Goal: Information Seeking & Learning: Compare options

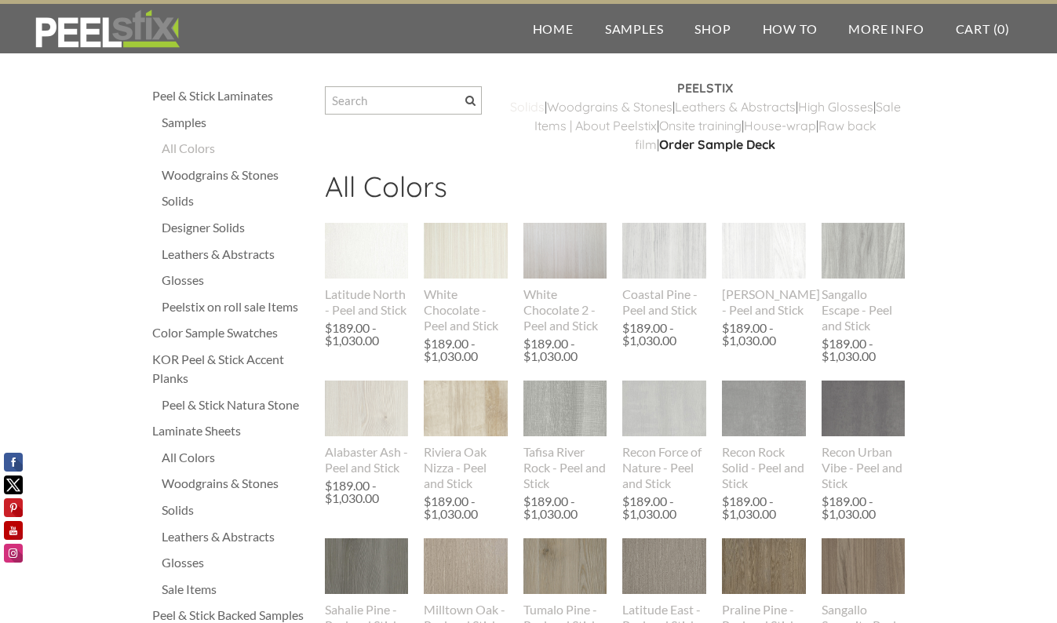
click at [545, 105] on link "​Solids" at bounding box center [527, 107] width 35 height 16
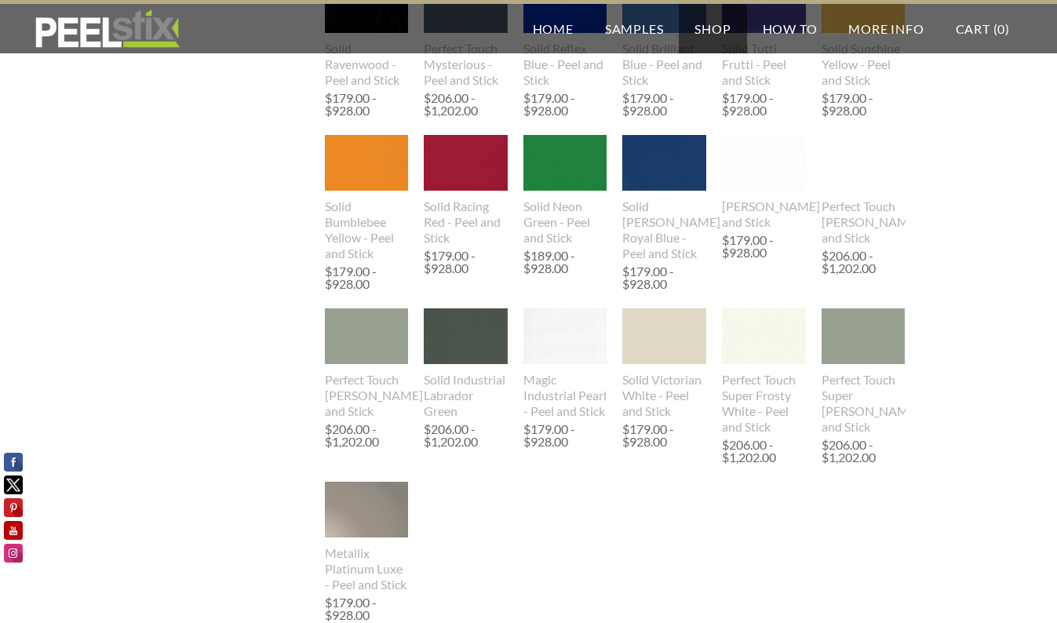
scroll to position [1211, 0]
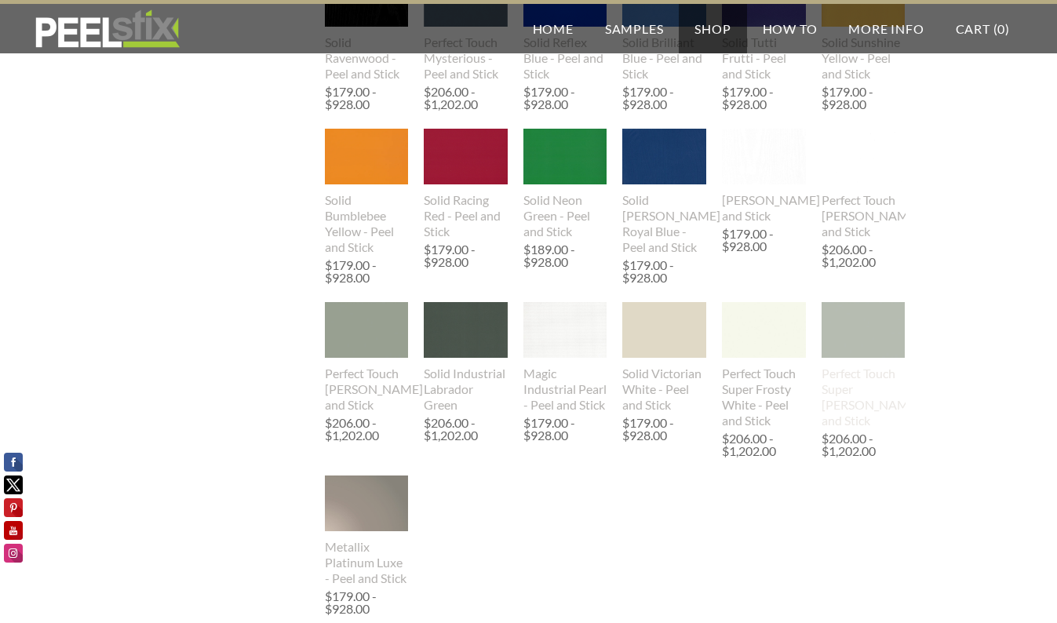
click at [874, 358] on img at bounding box center [863, 330] width 128 height 56
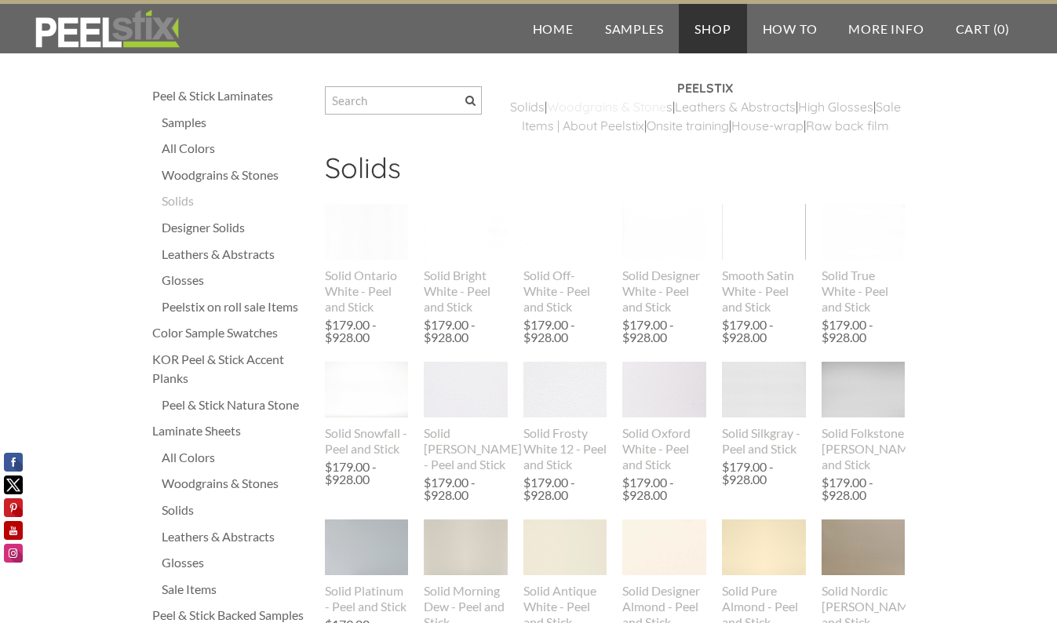
click at [661, 106] on link "Woodgrains & Stone" at bounding box center [606, 107] width 119 height 16
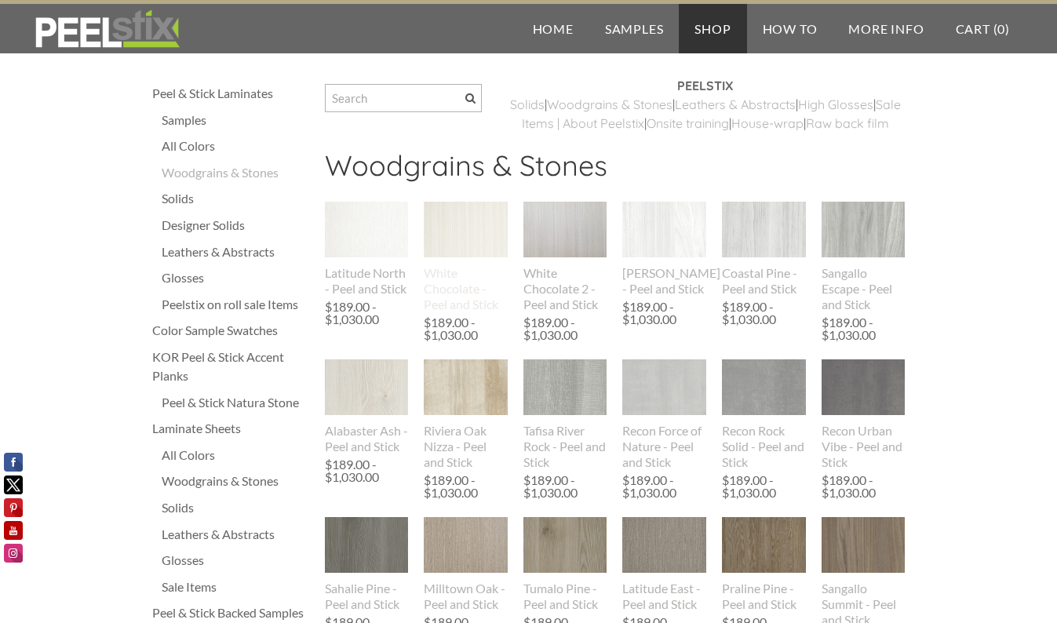
click at [483, 248] on img at bounding box center [466, 230] width 84 height 56
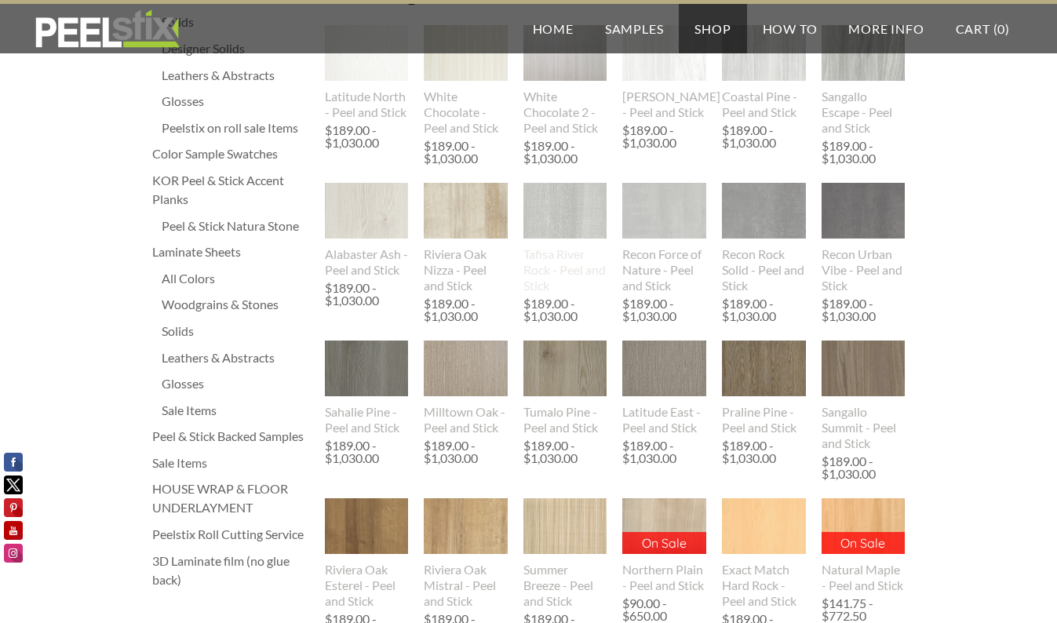
scroll to position [373, 0]
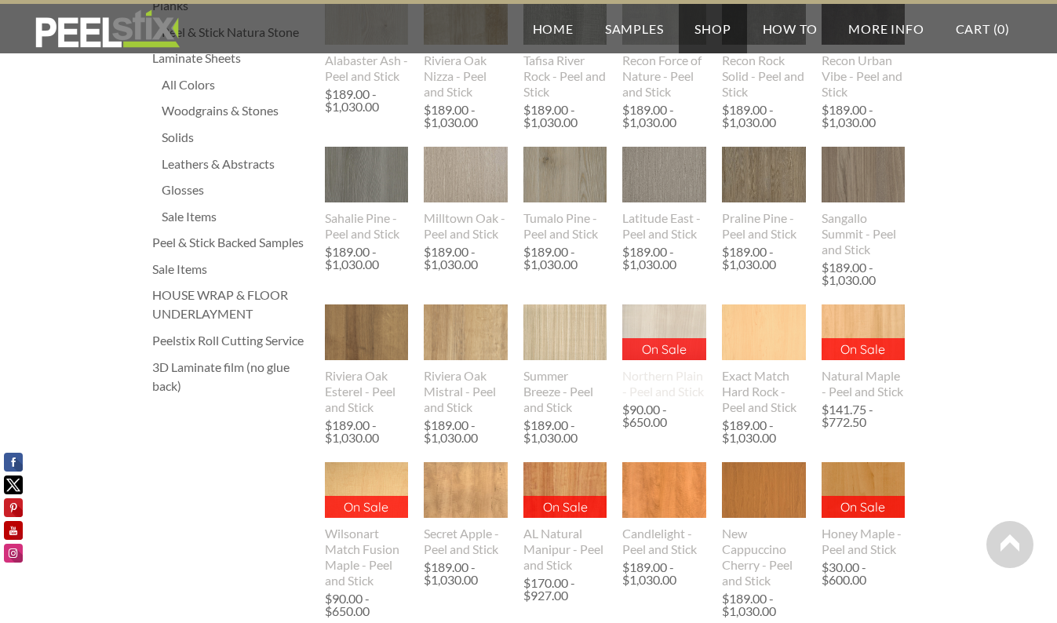
click at [653, 334] on img at bounding box center [664, 333] width 84 height 56
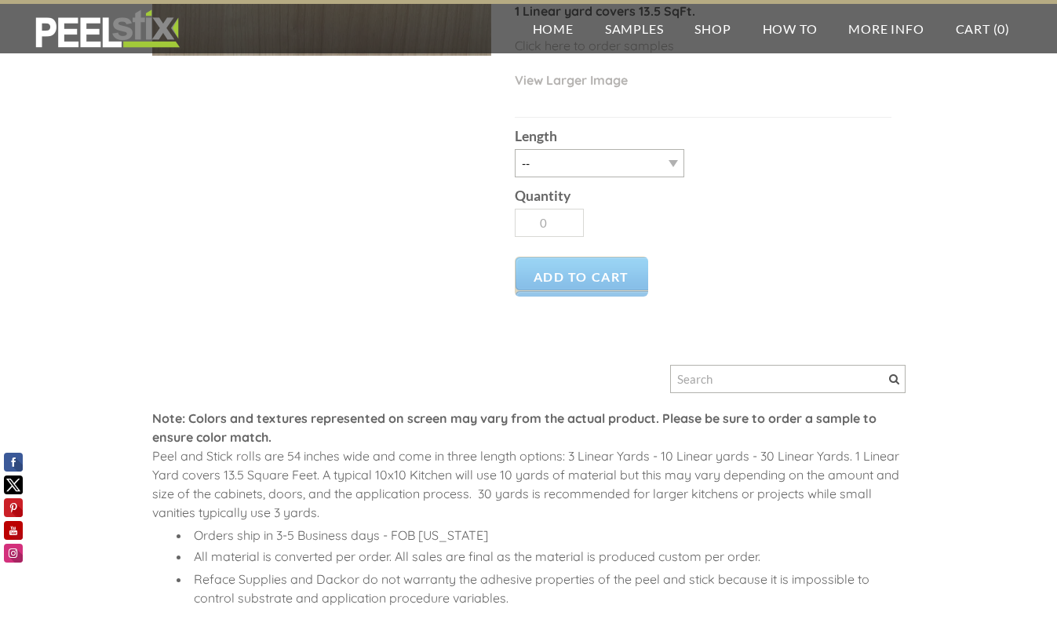
scroll to position [290, 0]
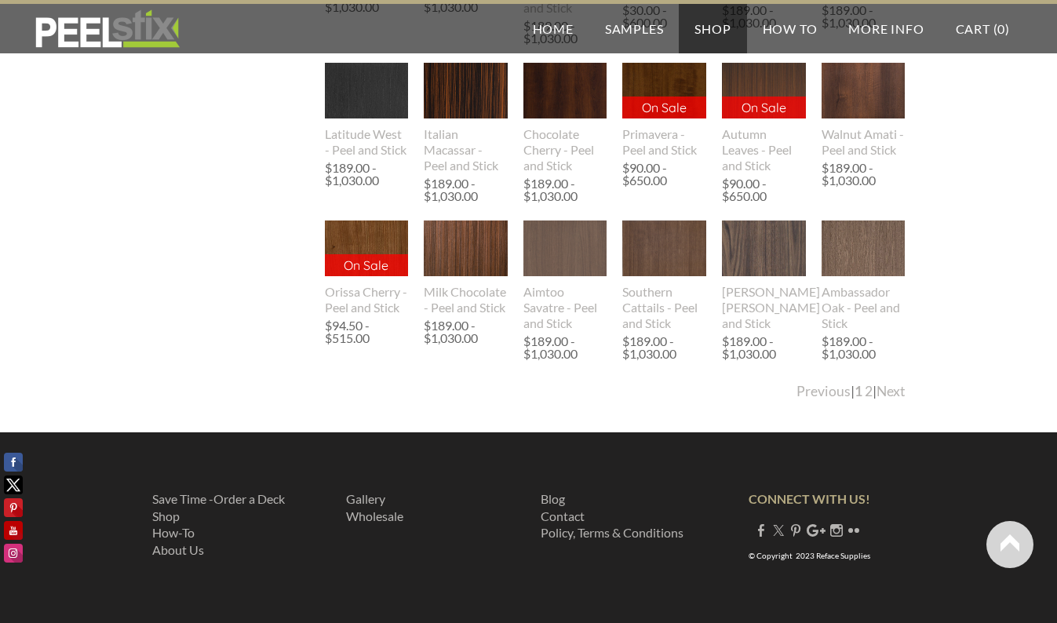
scroll to position [1800, 0]
click at [897, 392] on link "Next" at bounding box center [891, 391] width 29 height 16
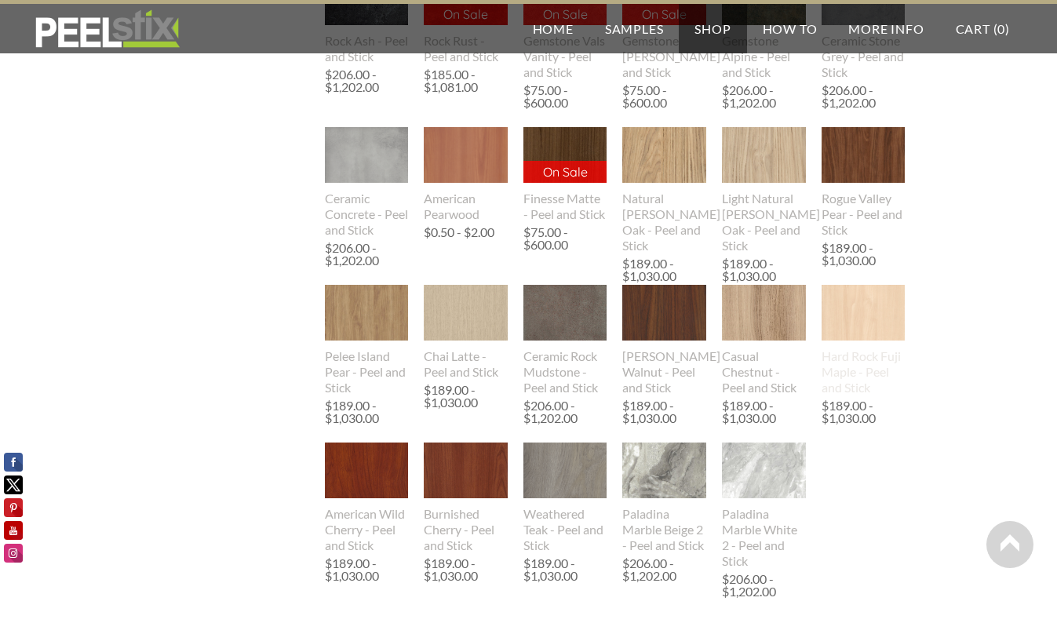
scroll to position [1216, 0]
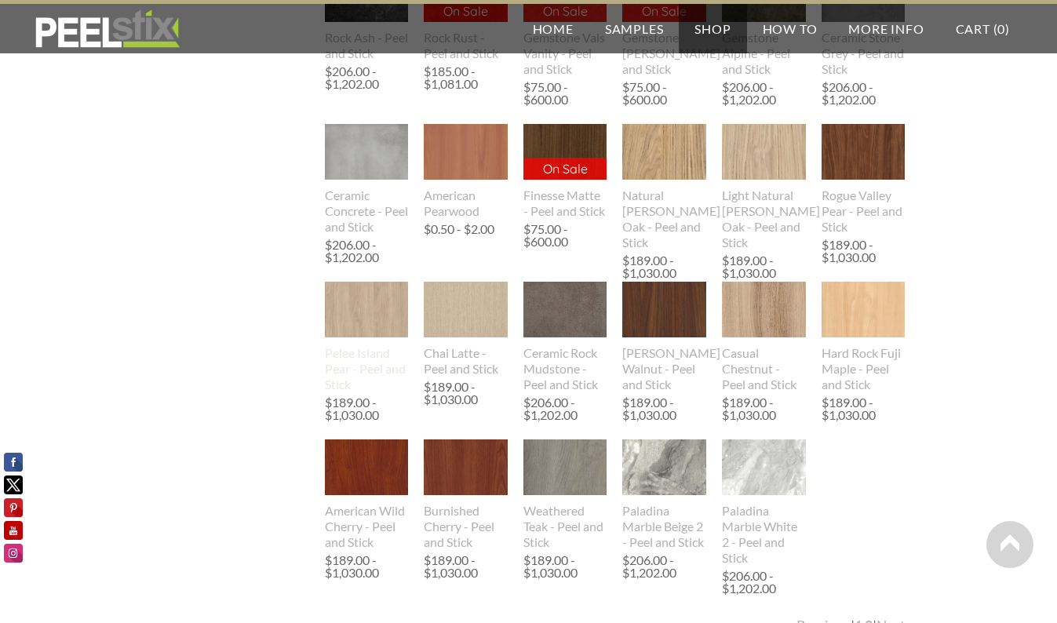
click at [353, 324] on img at bounding box center [367, 310] width 84 height 56
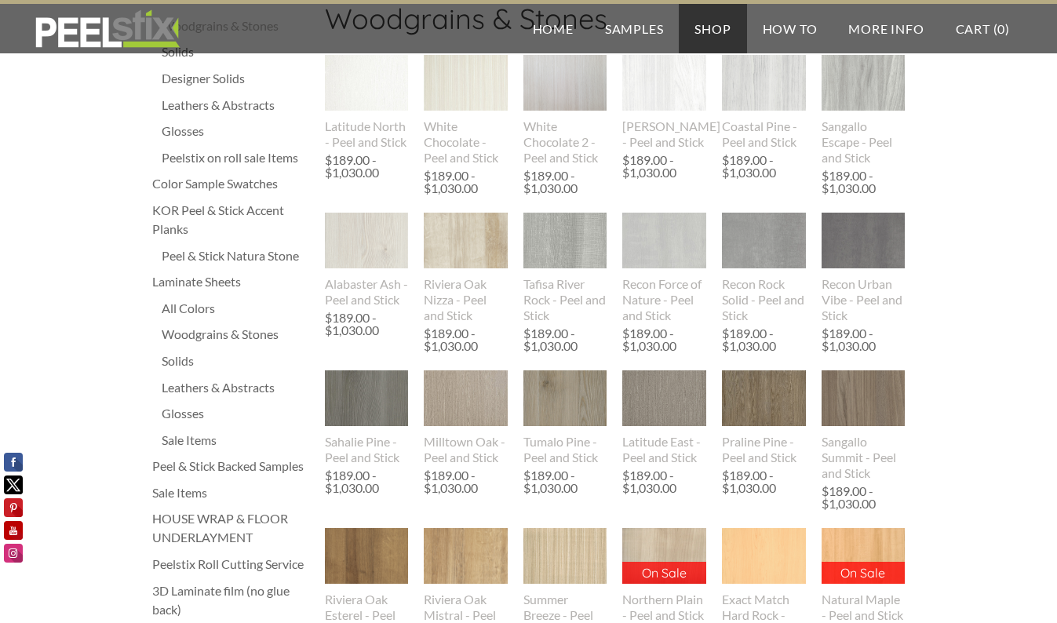
scroll to position [151, 0]
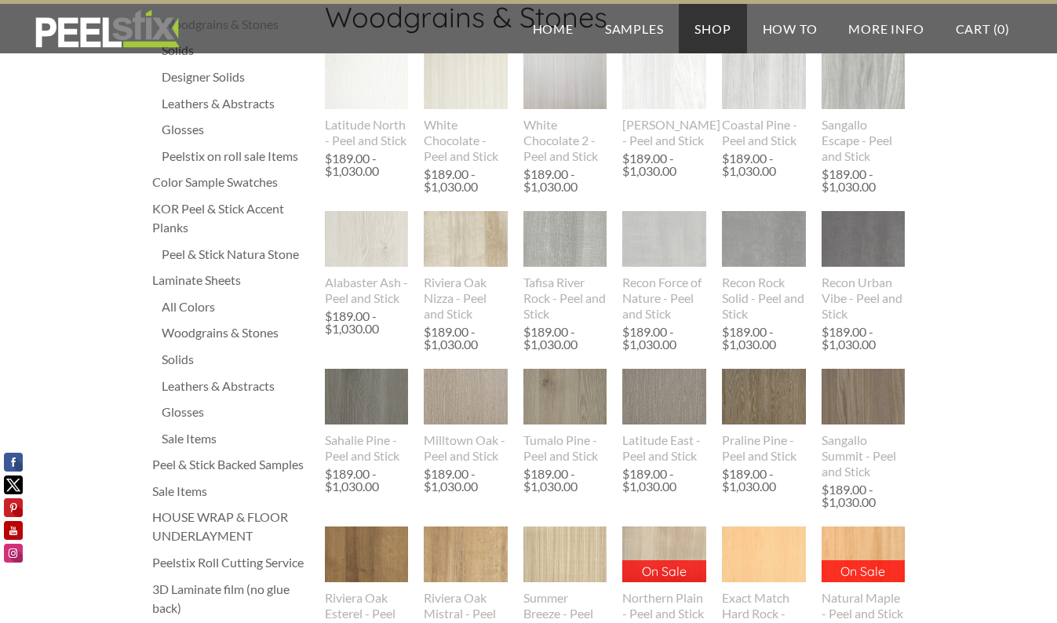
click at [235, 385] on div "Leathers & Abstracts" at bounding box center [236, 386] width 148 height 19
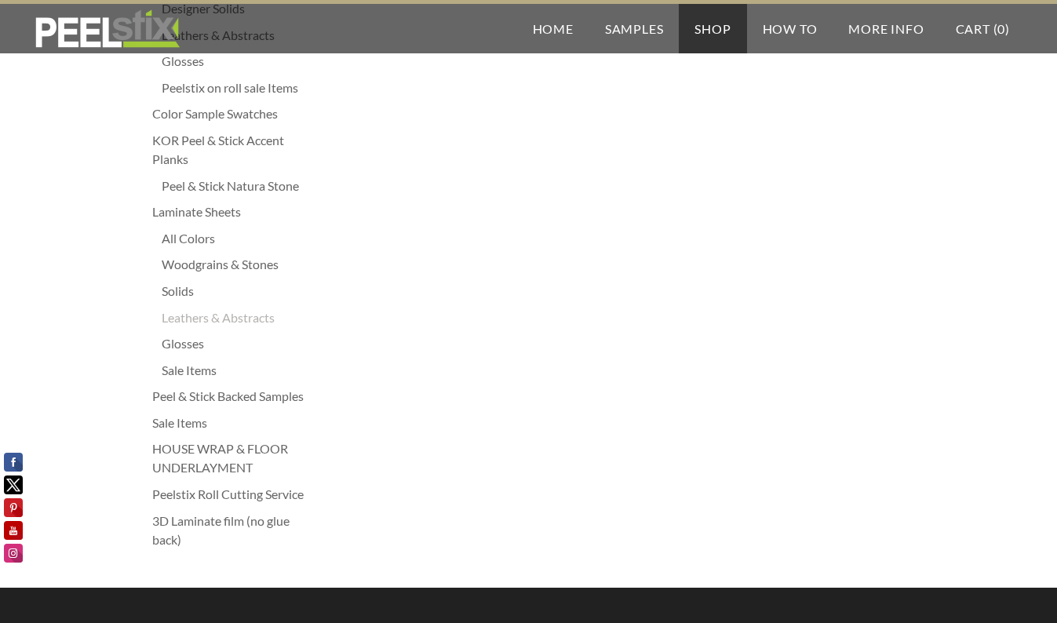
scroll to position [228, 0]
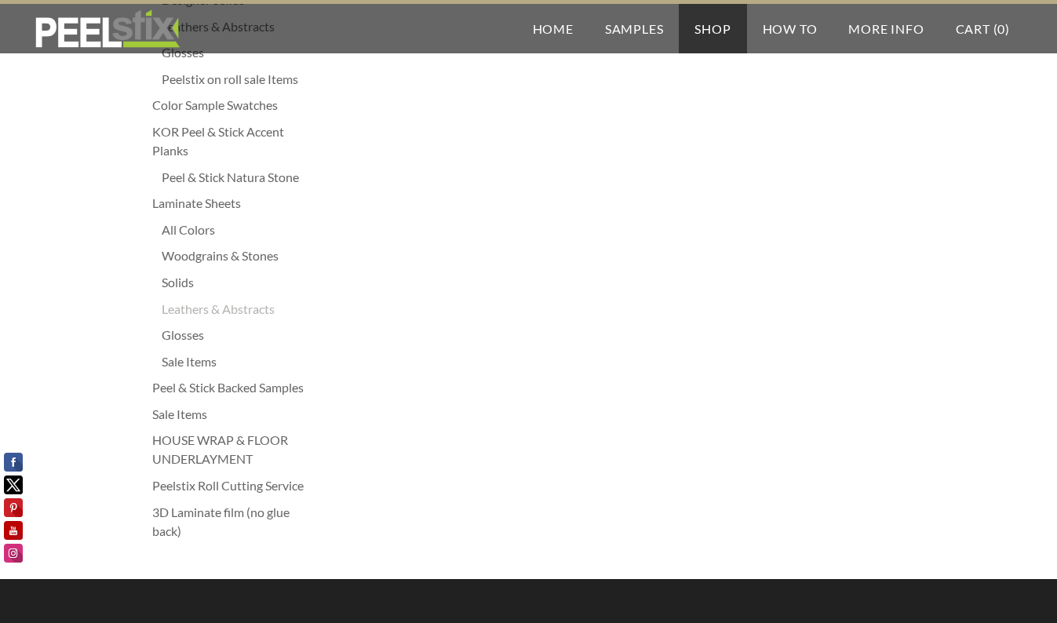
click at [217, 387] on div "Peel & Stick Backed Samples" at bounding box center [230, 387] width 157 height 19
